Goal: Information Seeking & Learning: Learn about a topic

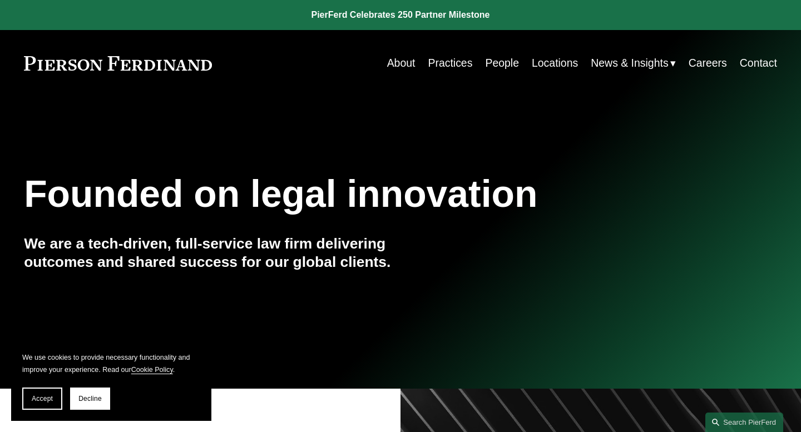
click at [500, 69] on link "People" at bounding box center [502, 63] width 34 height 22
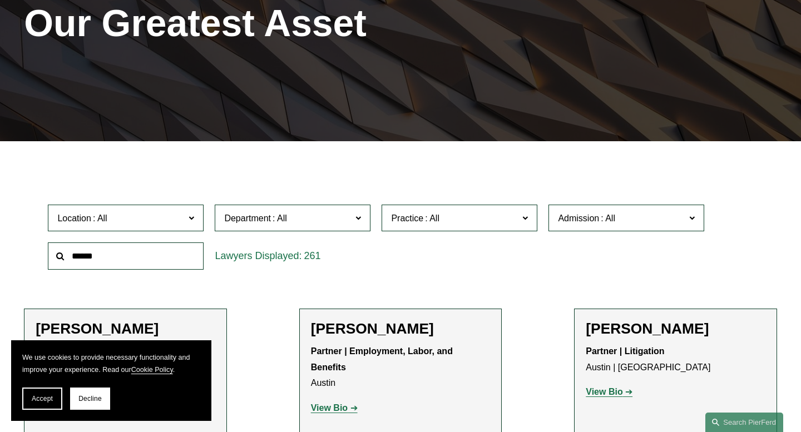
scroll to position [174, 0]
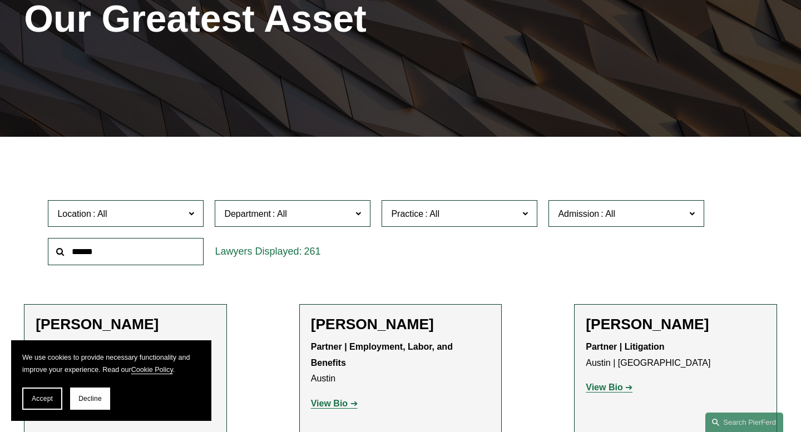
click at [388, 219] on label "Practice" at bounding box center [460, 213] width 156 height 27
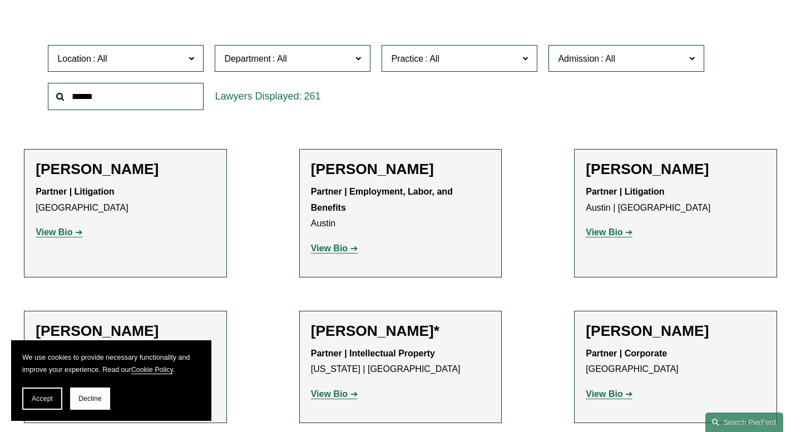
scroll to position [2189, 0]
click at [0, 0] on link "Trusts & Estates" at bounding box center [0, 0] width 0 height 0
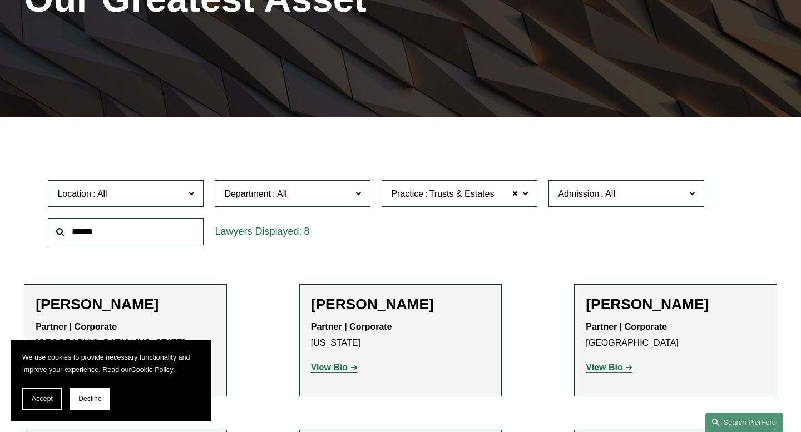
scroll to position [205, 0]
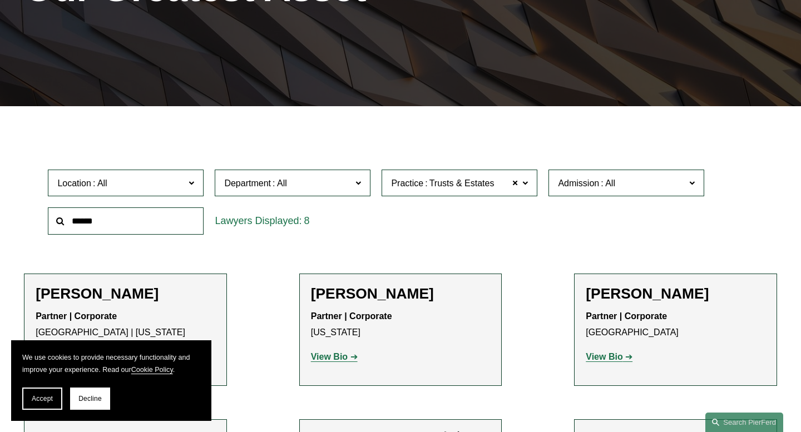
click at [592, 184] on span "Admission" at bounding box center [578, 183] width 41 height 9
click at [0, 0] on link "[US_STATE]" at bounding box center [0, 0] width 0 height 0
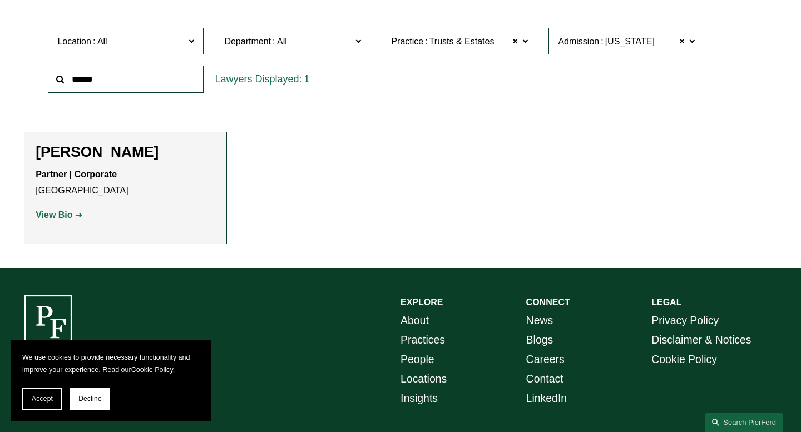
scroll to position [365, 0]
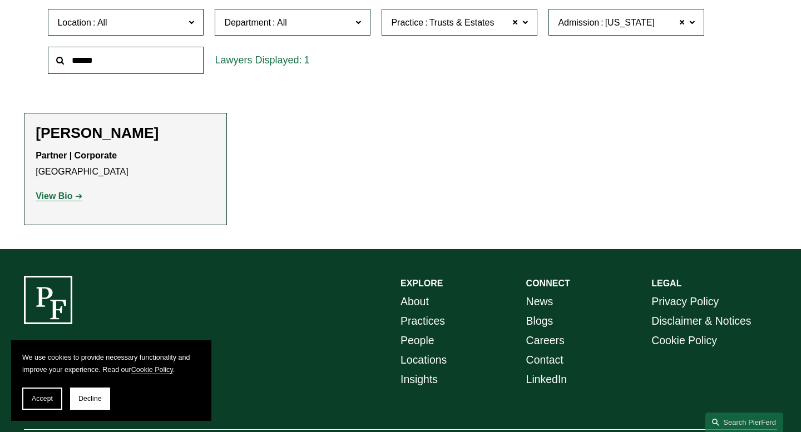
click at [55, 195] on strong "View Bio" at bounding box center [54, 195] width 37 height 9
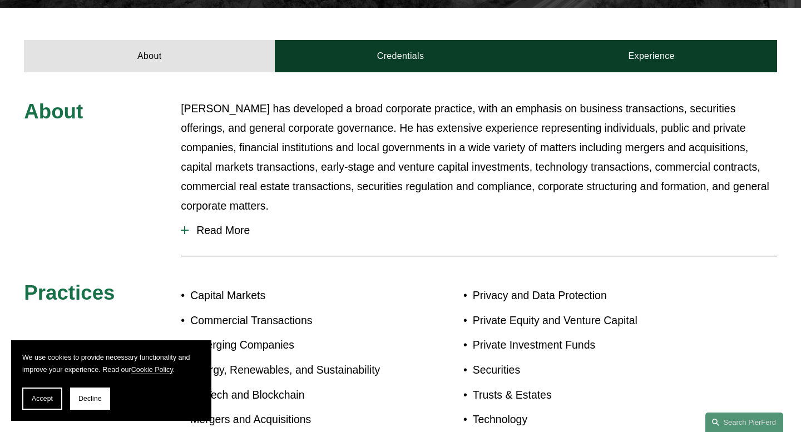
scroll to position [407, 0]
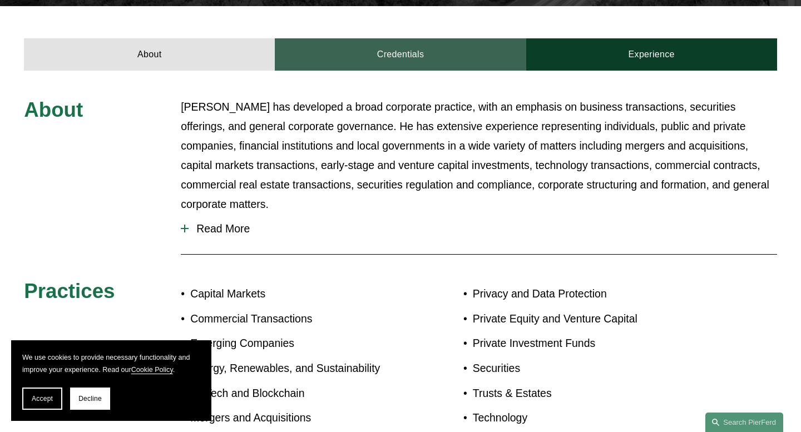
click at [391, 50] on link "Credentials" at bounding box center [400, 54] width 251 height 32
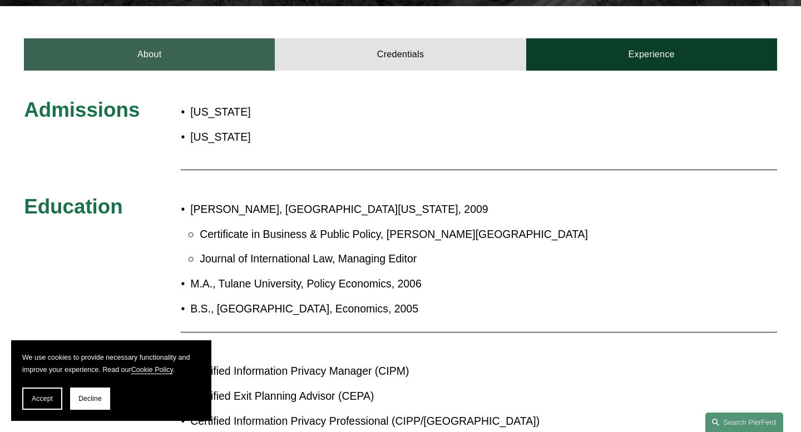
click at [230, 51] on link "About" at bounding box center [149, 54] width 251 height 32
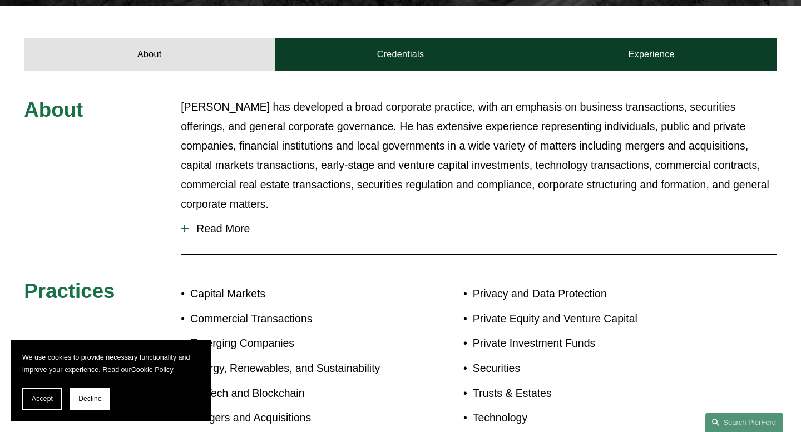
click at [393, 15] on div "About Credentials Experience" at bounding box center [400, 38] width 801 height 65
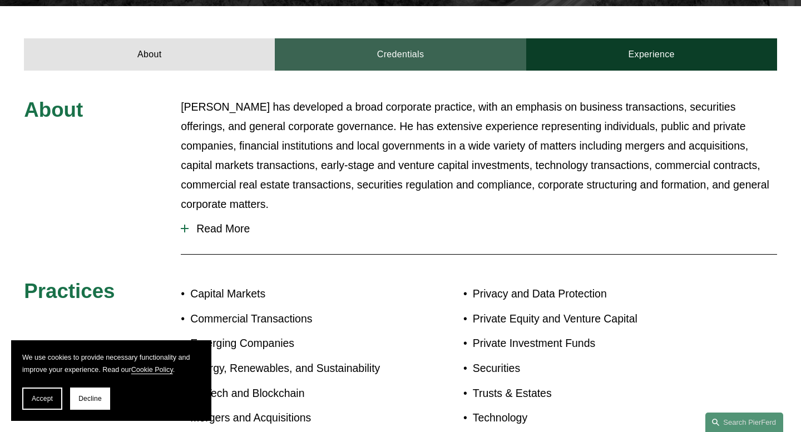
click at [394, 38] on link "Credentials" at bounding box center [400, 54] width 251 height 32
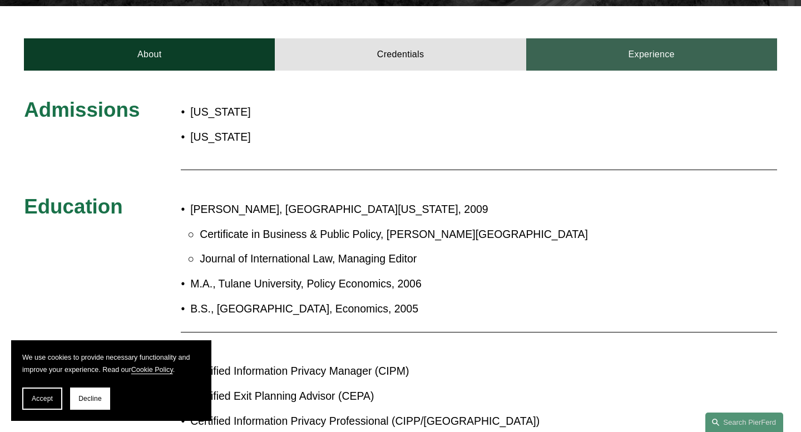
click at [591, 47] on link "Experience" at bounding box center [651, 54] width 251 height 32
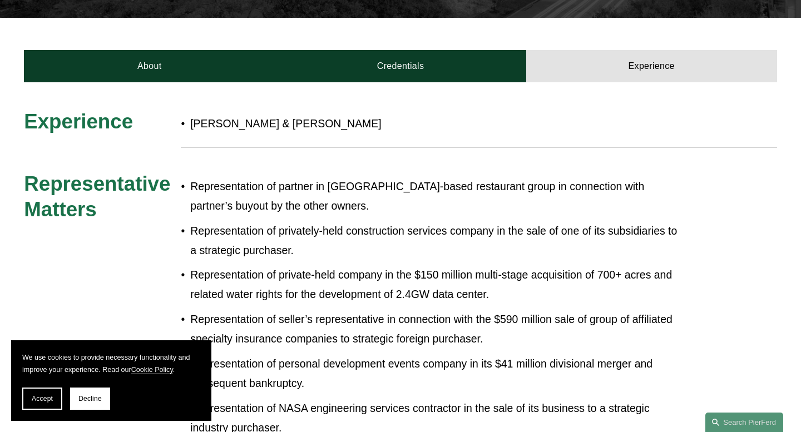
scroll to position [398, 0]
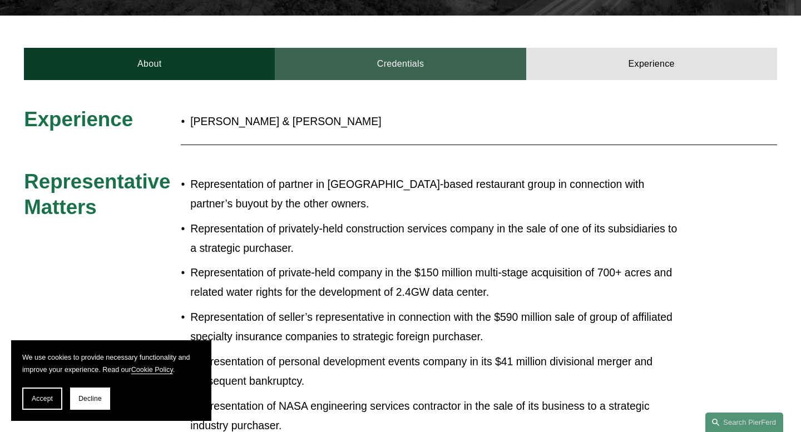
click at [461, 48] on link "Credentials" at bounding box center [400, 64] width 251 height 32
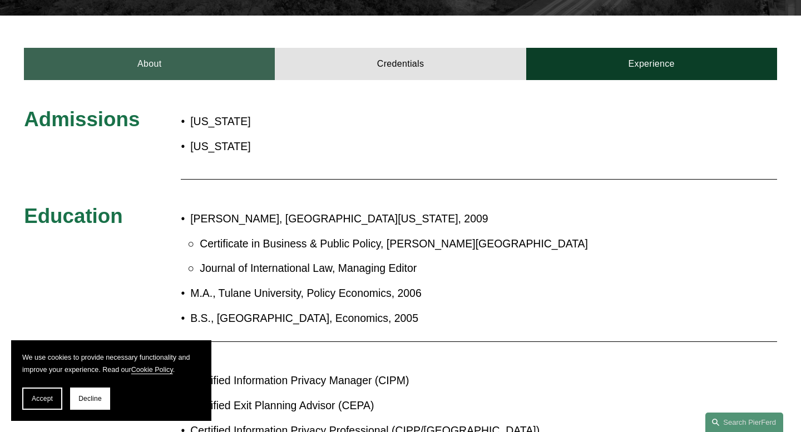
click at [189, 48] on link "About" at bounding box center [149, 64] width 251 height 32
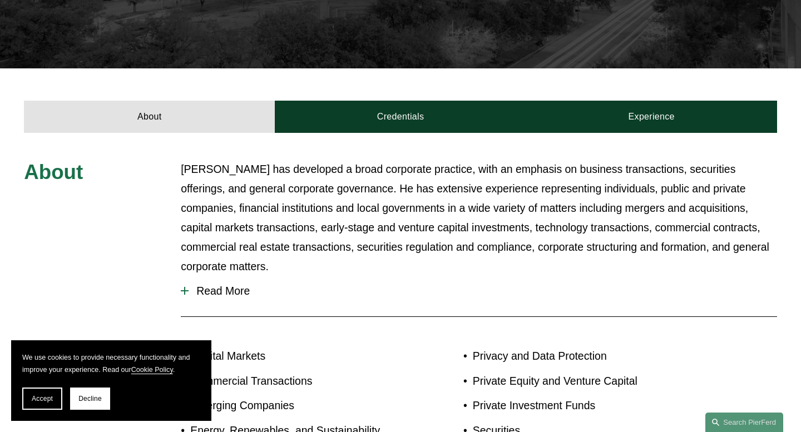
scroll to position [314, 0]
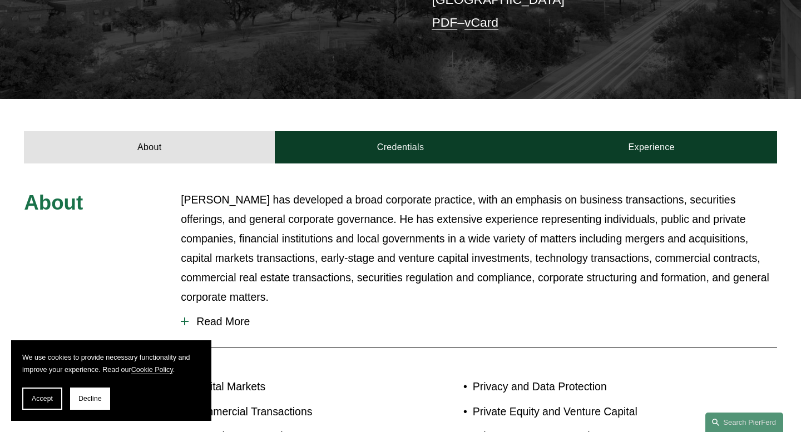
click at [212, 315] on span "Read More" at bounding box center [483, 321] width 589 height 13
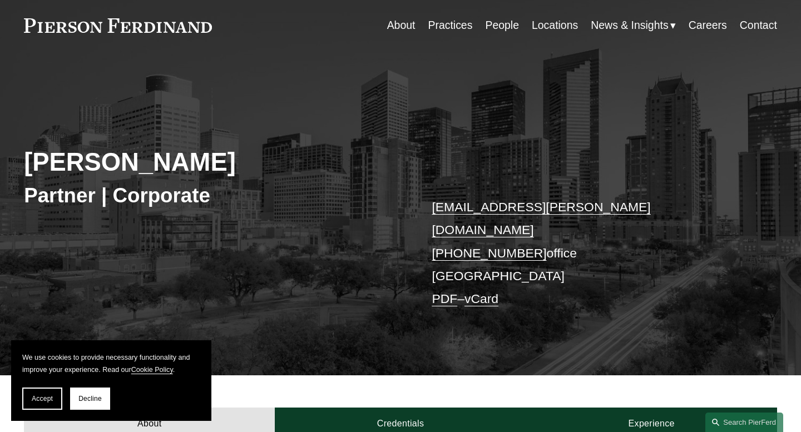
scroll to position [0, 0]
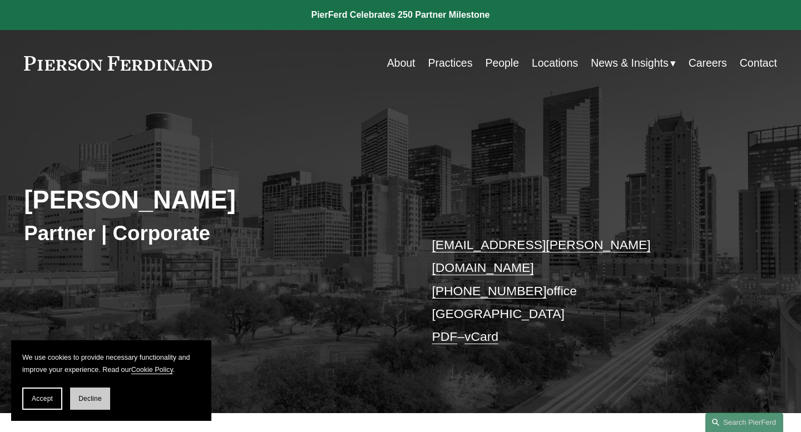
click at [85, 406] on button "Decline" at bounding box center [90, 399] width 40 height 22
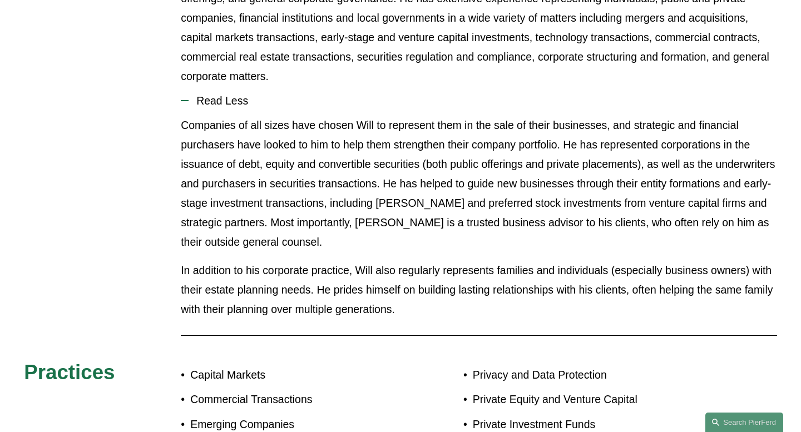
scroll to position [537, 0]
